Goal: Task Accomplishment & Management: Complete application form

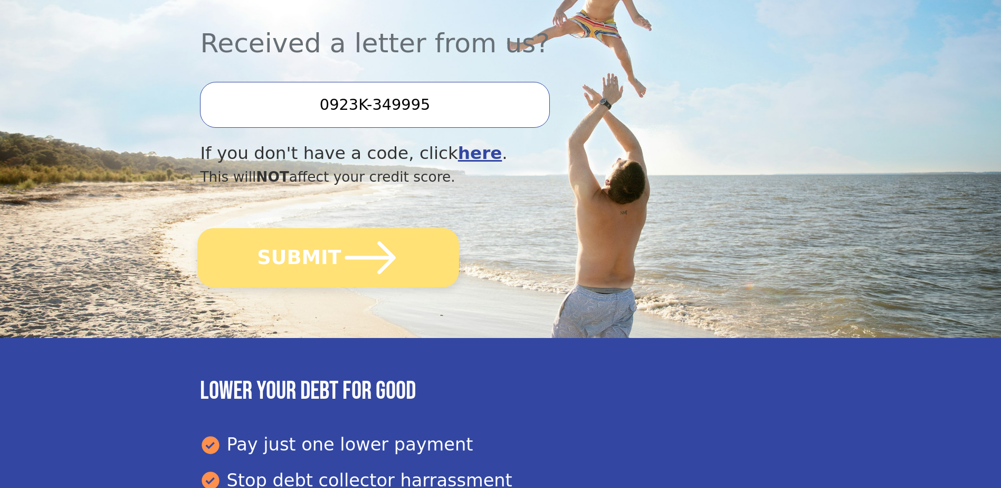
scroll to position [317, 0]
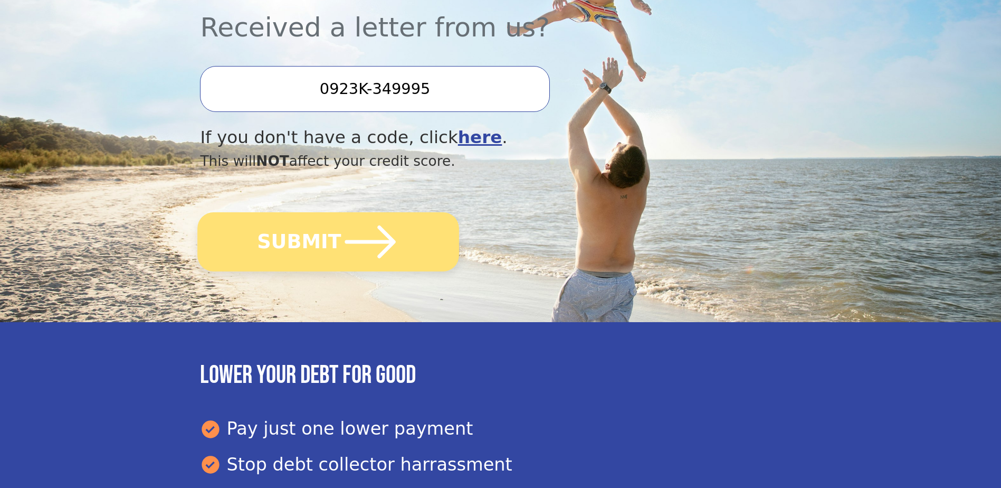
click at [308, 258] on button "SUBMIT" at bounding box center [329, 241] width 262 height 59
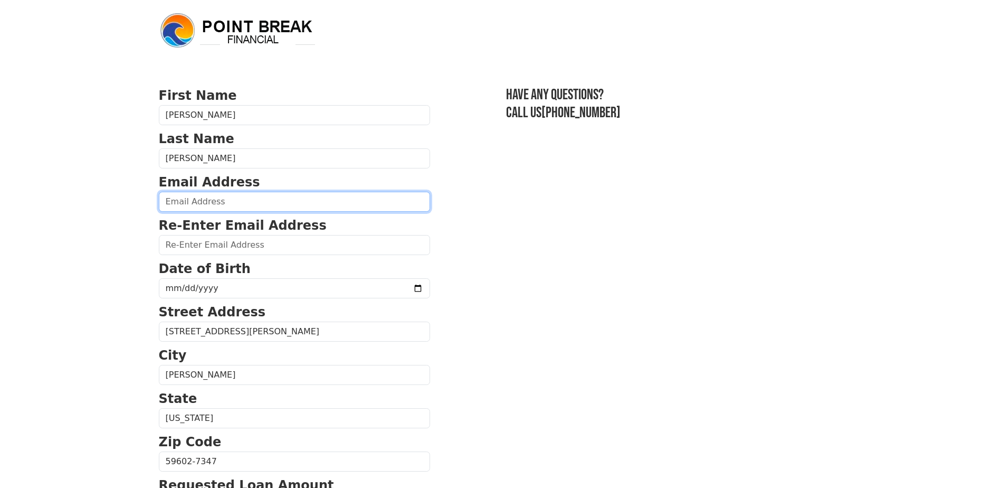
click at [260, 203] on input "email" at bounding box center [294, 202] width 271 height 20
type input "[EMAIL_ADDRESS][DOMAIN_NAME]"
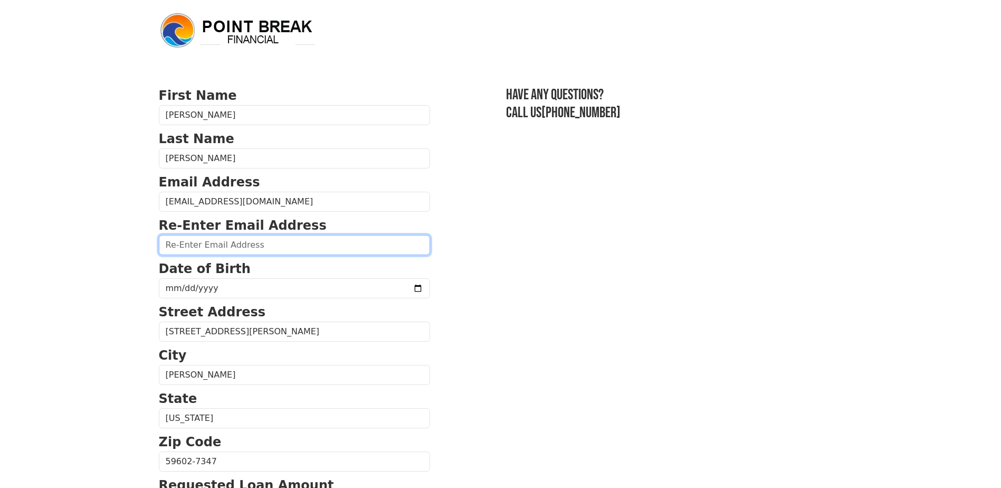
type input "[EMAIL_ADDRESS][DOMAIN_NAME]"
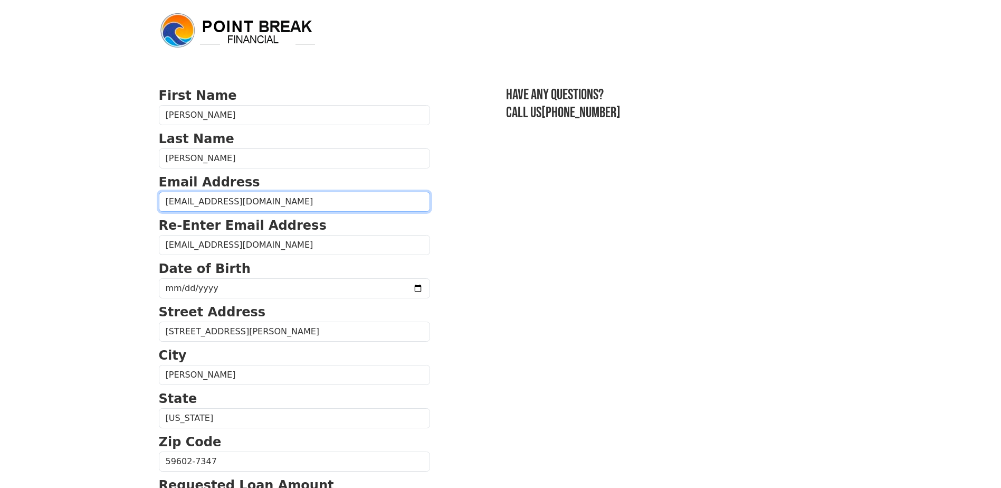
type input "[PHONE_NUMBER]"
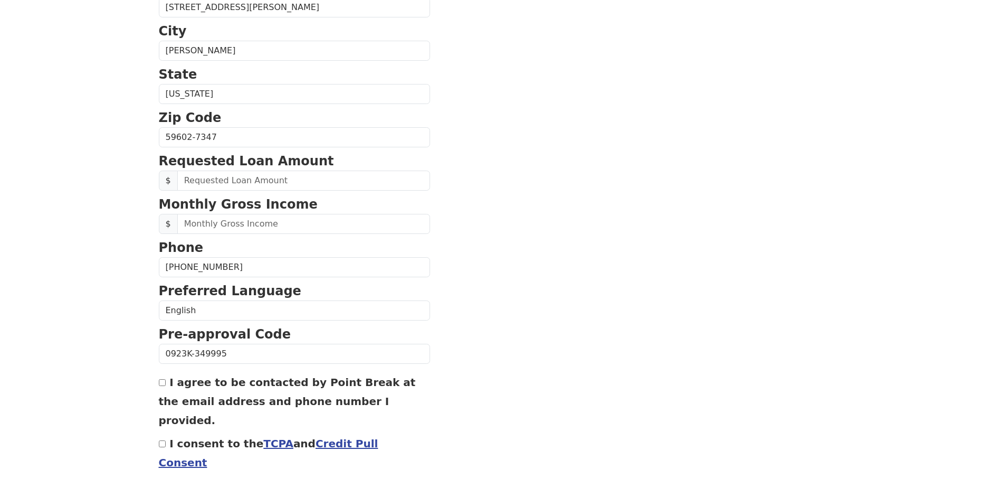
scroll to position [347, 0]
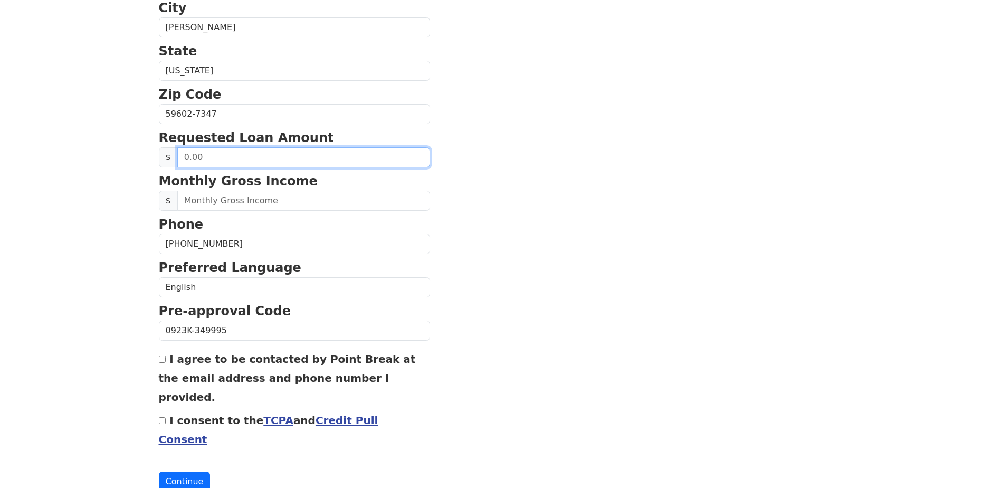
drag, startPoint x: 227, startPoint y: 155, endPoint x: 143, endPoint y: 155, distance: 83.9
type input "50,000.00"
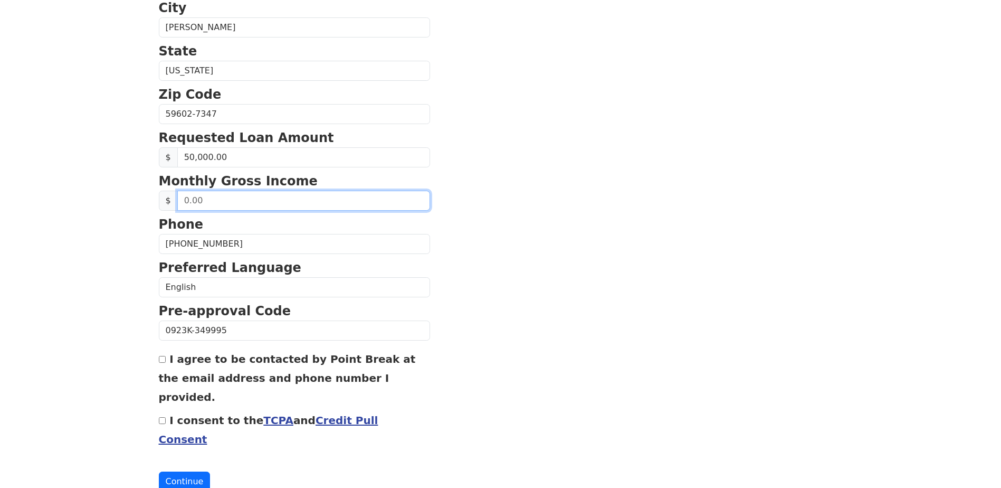
drag, startPoint x: 208, startPoint y: 197, endPoint x: 172, endPoint y: 197, distance: 36.4
click at [172, 197] on div "$" at bounding box center [294, 201] width 271 height 20
type input "9,200.00"
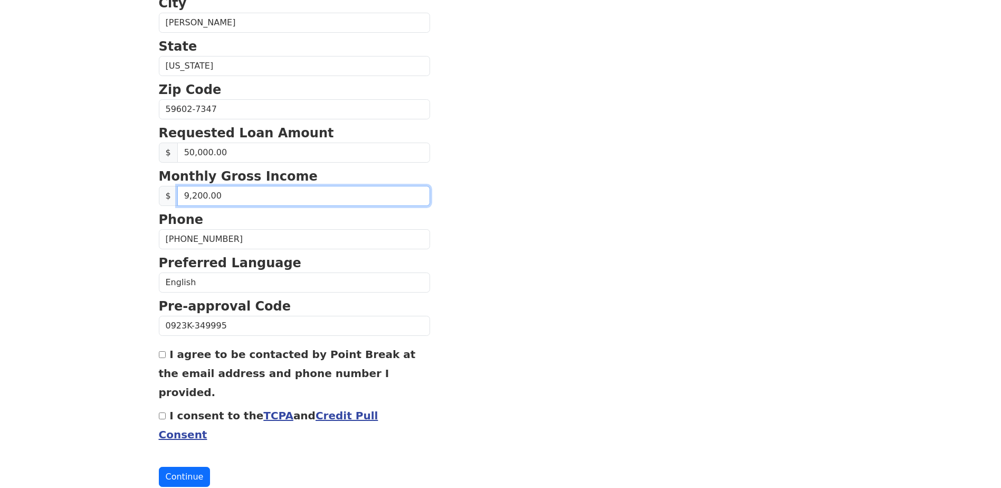
scroll to position [353, 0]
click at [159, 353] on input "I agree to be contacted by Point Break at the email address and phone number I …" at bounding box center [162, 353] width 7 height 7
checkbox input "true"
click at [162, 412] on input "I consent to the TCPA and Credit Pull Consent" at bounding box center [162, 415] width 7 height 7
checkbox input "true"
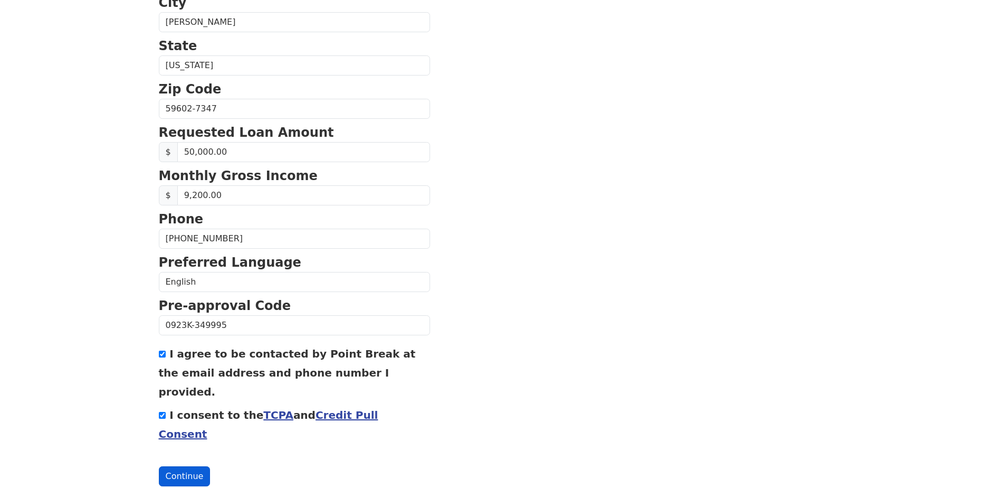
click at [180, 466] on button "Continue" at bounding box center [185, 476] width 52 height 20
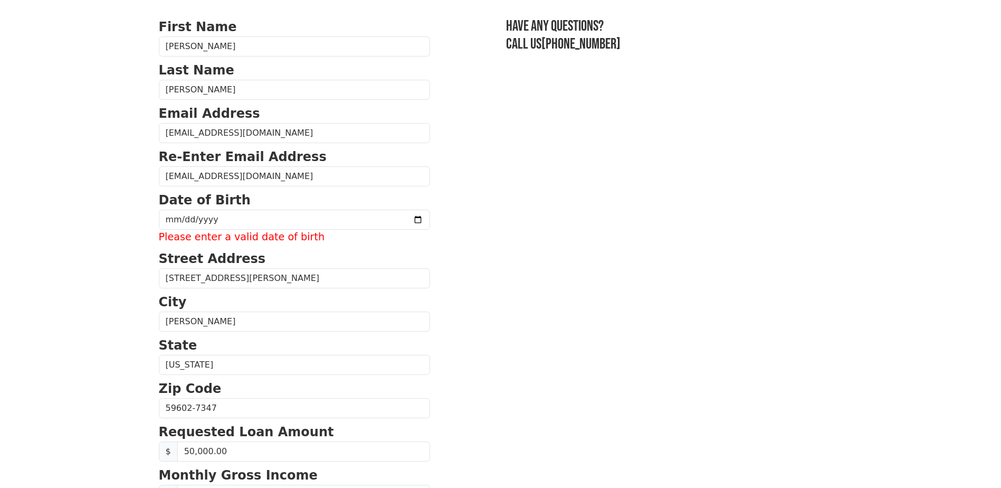
scroll to position [51, 0]
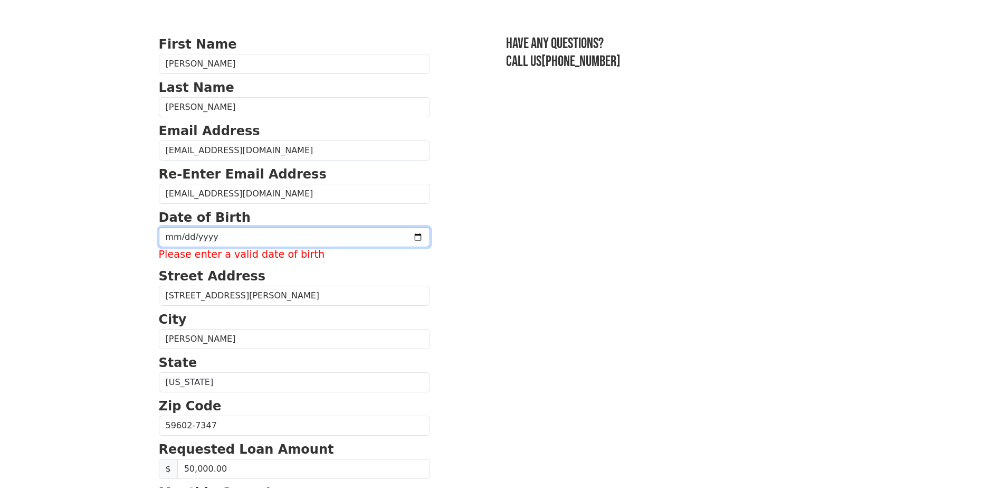
click at [238, 235] on input "date" at bounding box center [294, 237] width 271 height 20
type input "1962-10-22"
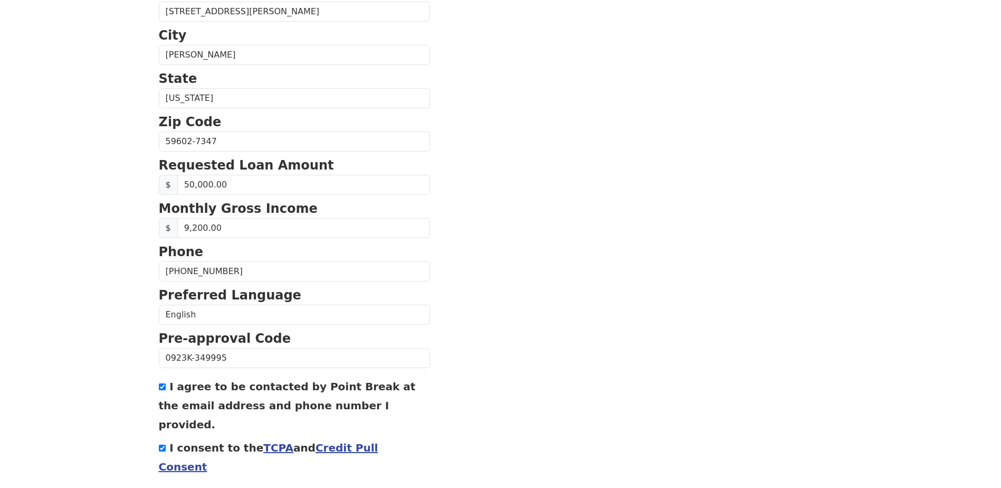
scroll to position [353, 0]
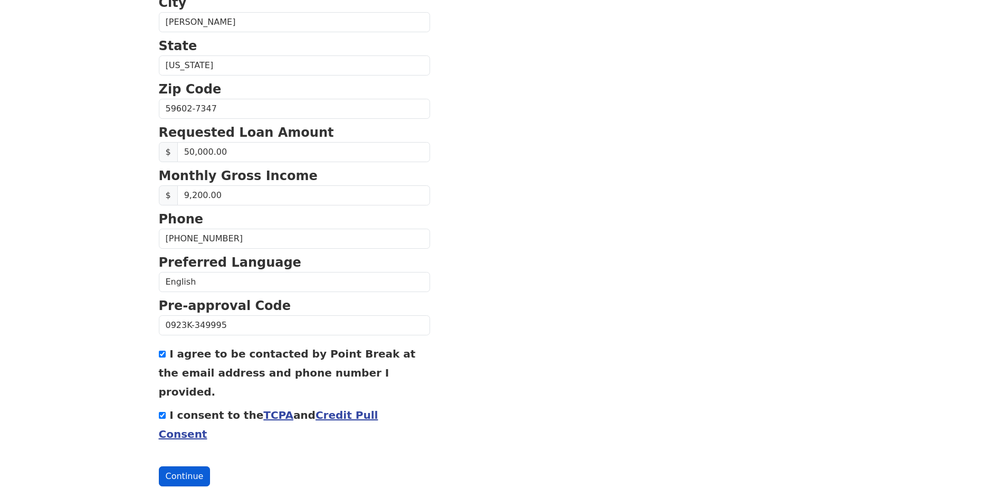
click at [188, 466] on button "Continue" at bounding box center [185, 476] width 52 height 20
